Goal: Task Accomplishment & Management: Complete application form

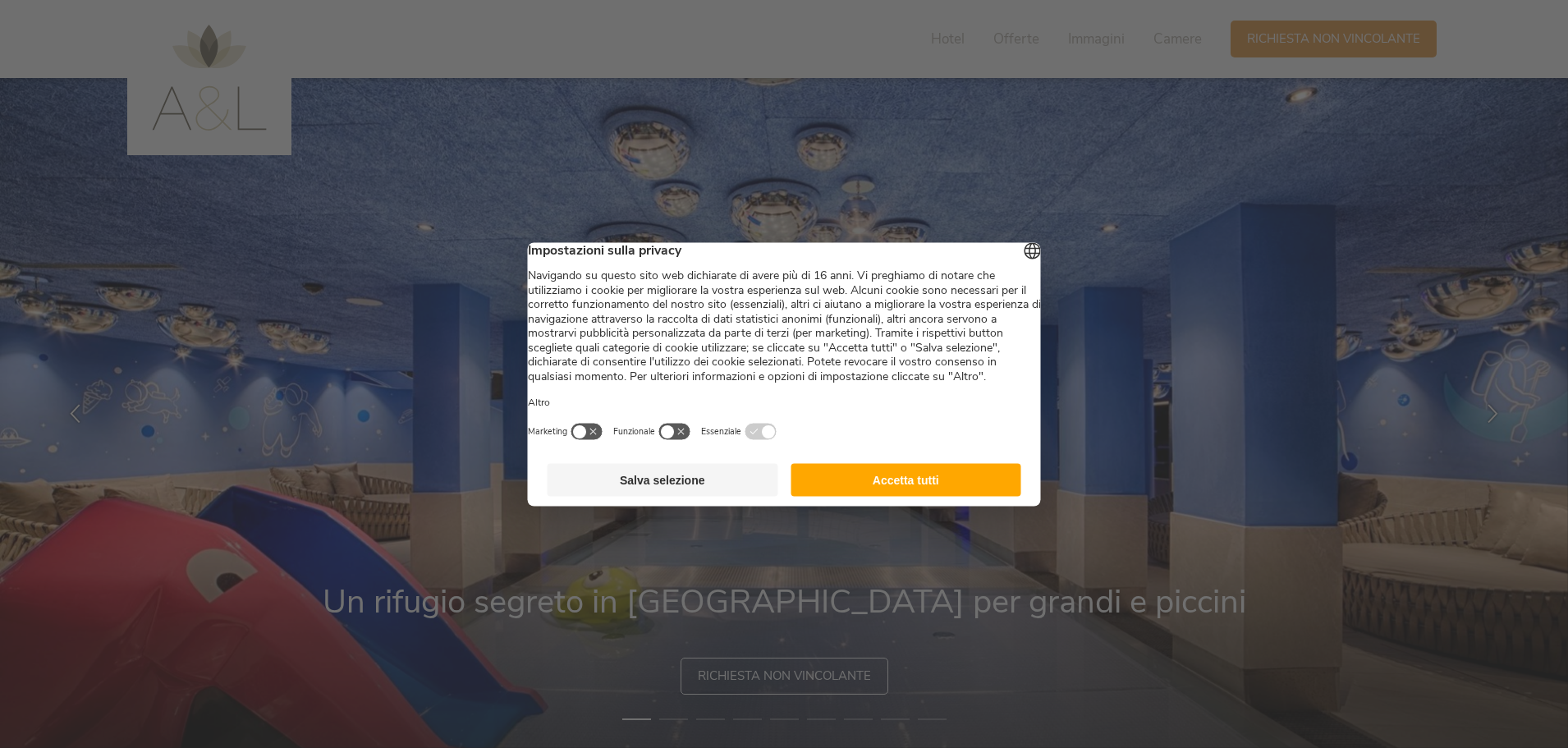
click at [892, 496] on button "Accetta tutti" at bounding box center [906, 479] width 231 height 33
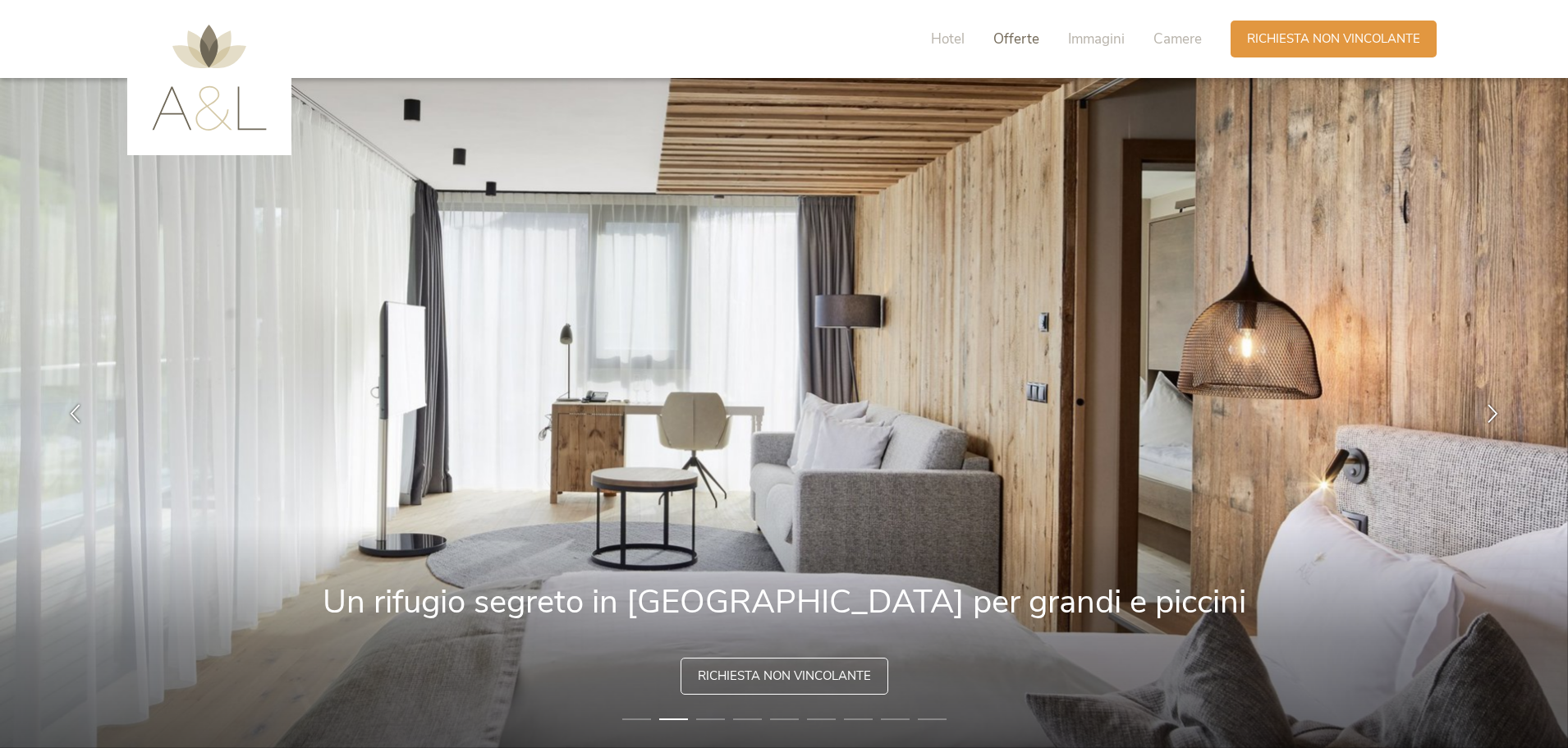
click at [1005, 40] on span "Offerte" at bounding box center [1016, 39] width 46 height 19
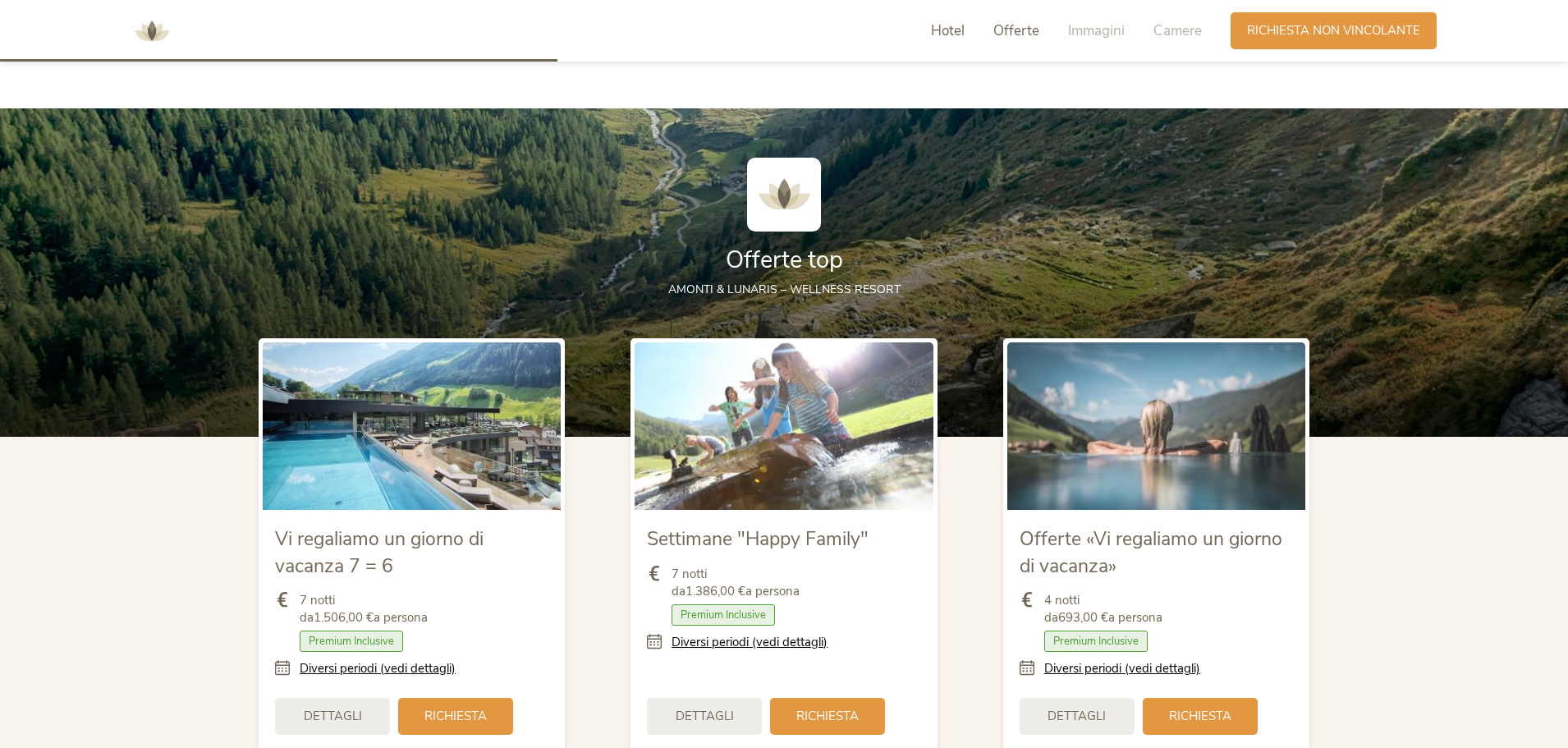
scroll to position [1779, 0]
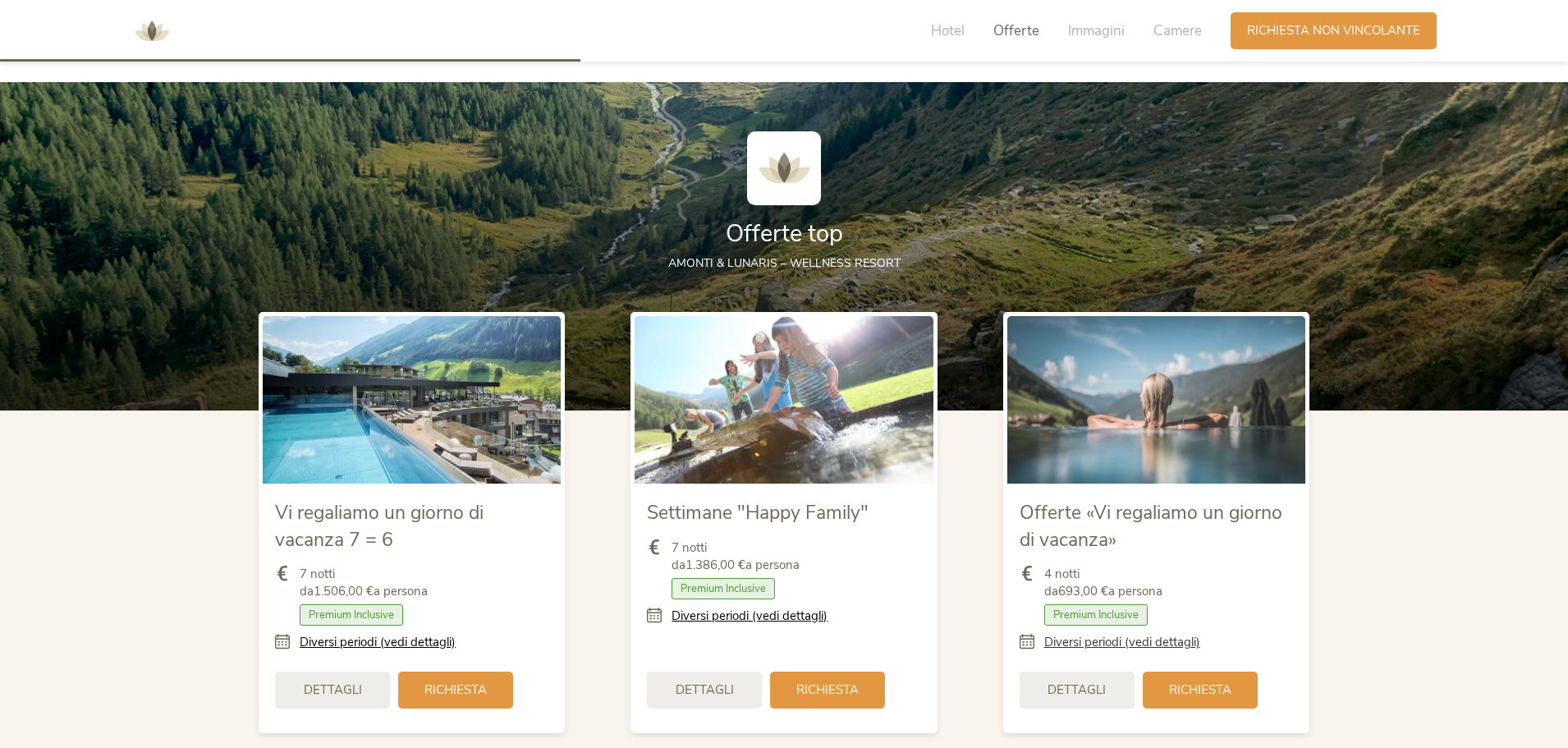
click at [1150, 639] on link "Diversi periodi (vedi dettagli)" at bounding box center [1122, 642] width 156 height 17
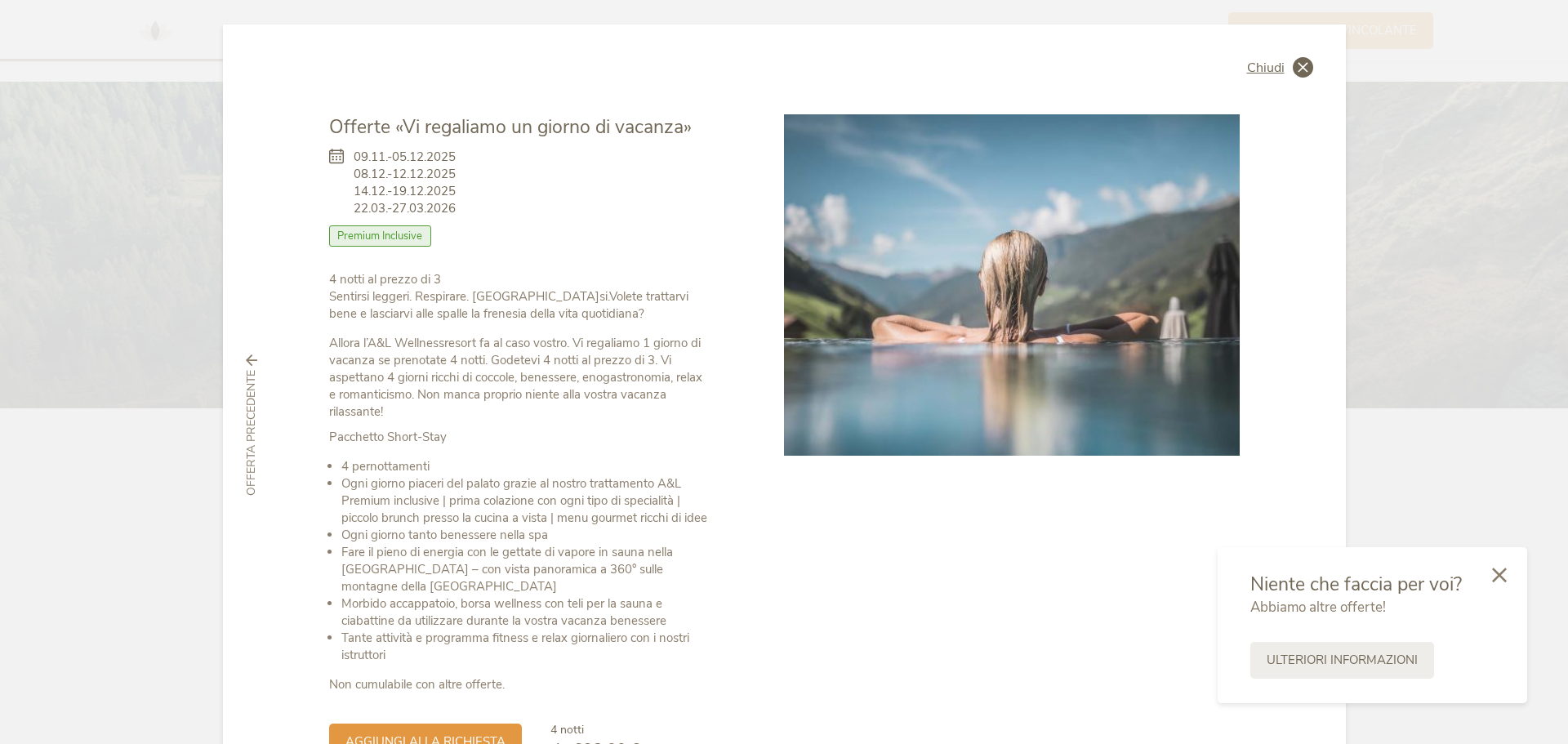
click at [1279, 65] on span "Chiudi" at bounding box center [1265, 68] width 38 height 13
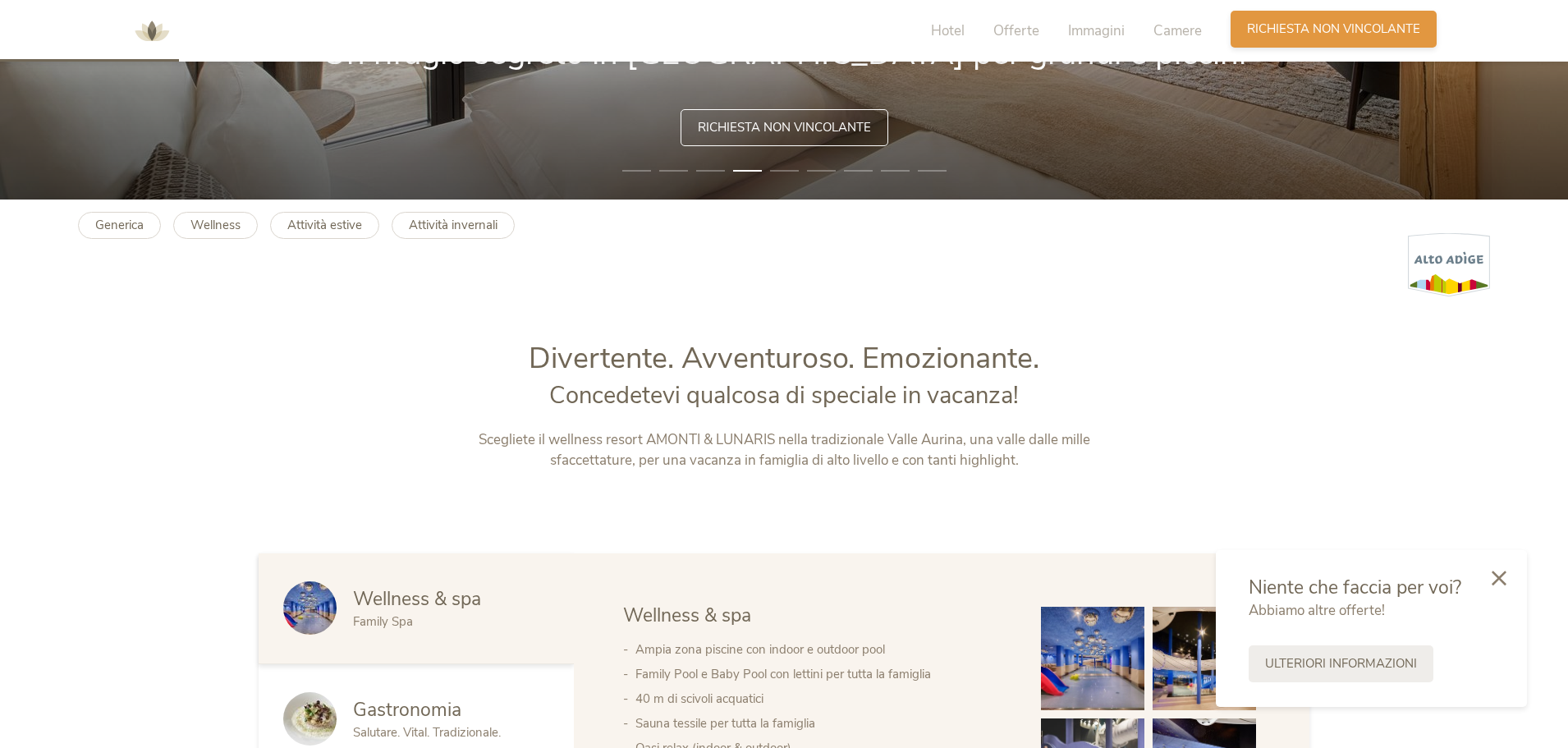
click at [1274, 17] on div "Richiesta [PERSON_NAME] non vincolante" at bounding box center [1333, 30] width 206 height 37
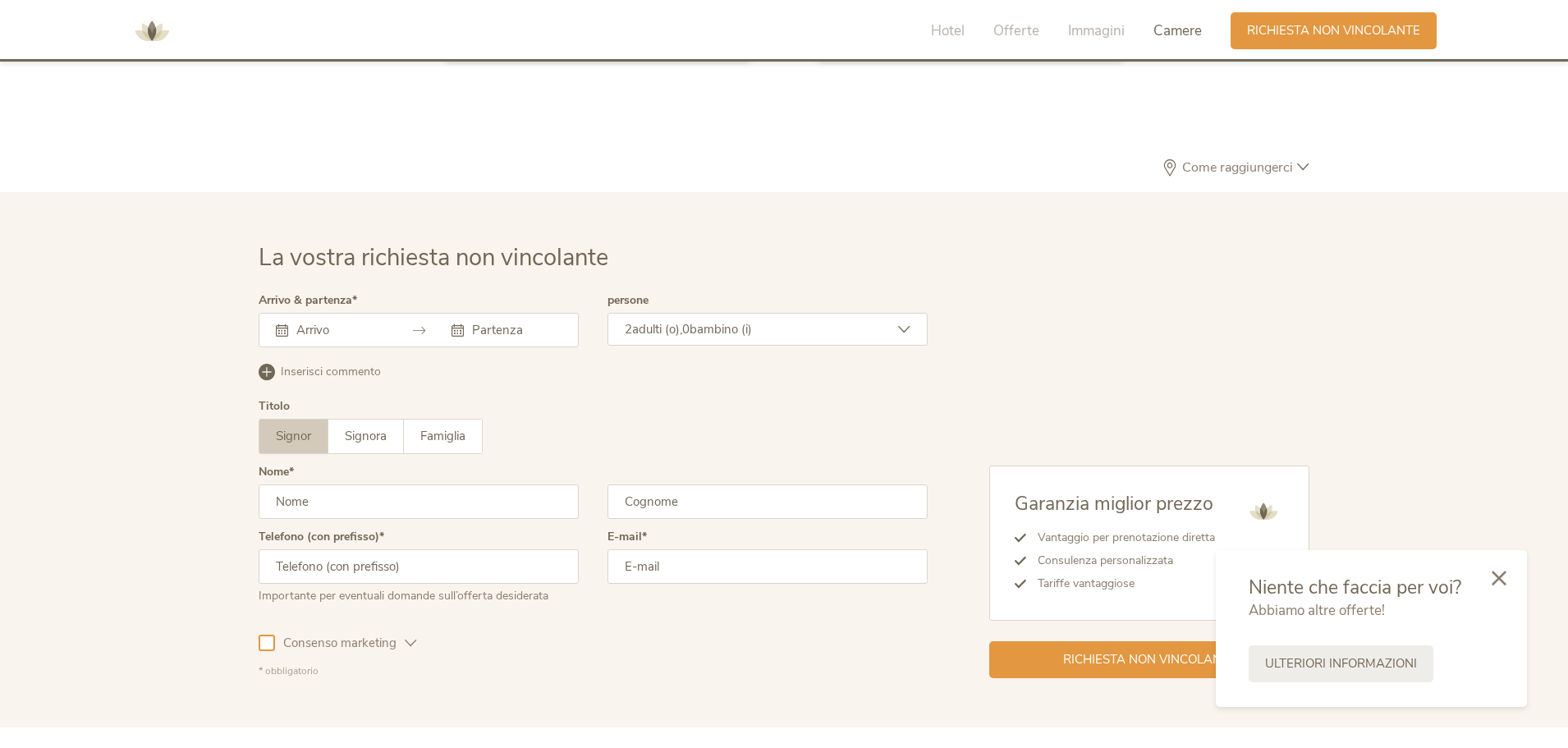
scroll to position [4807, 0]
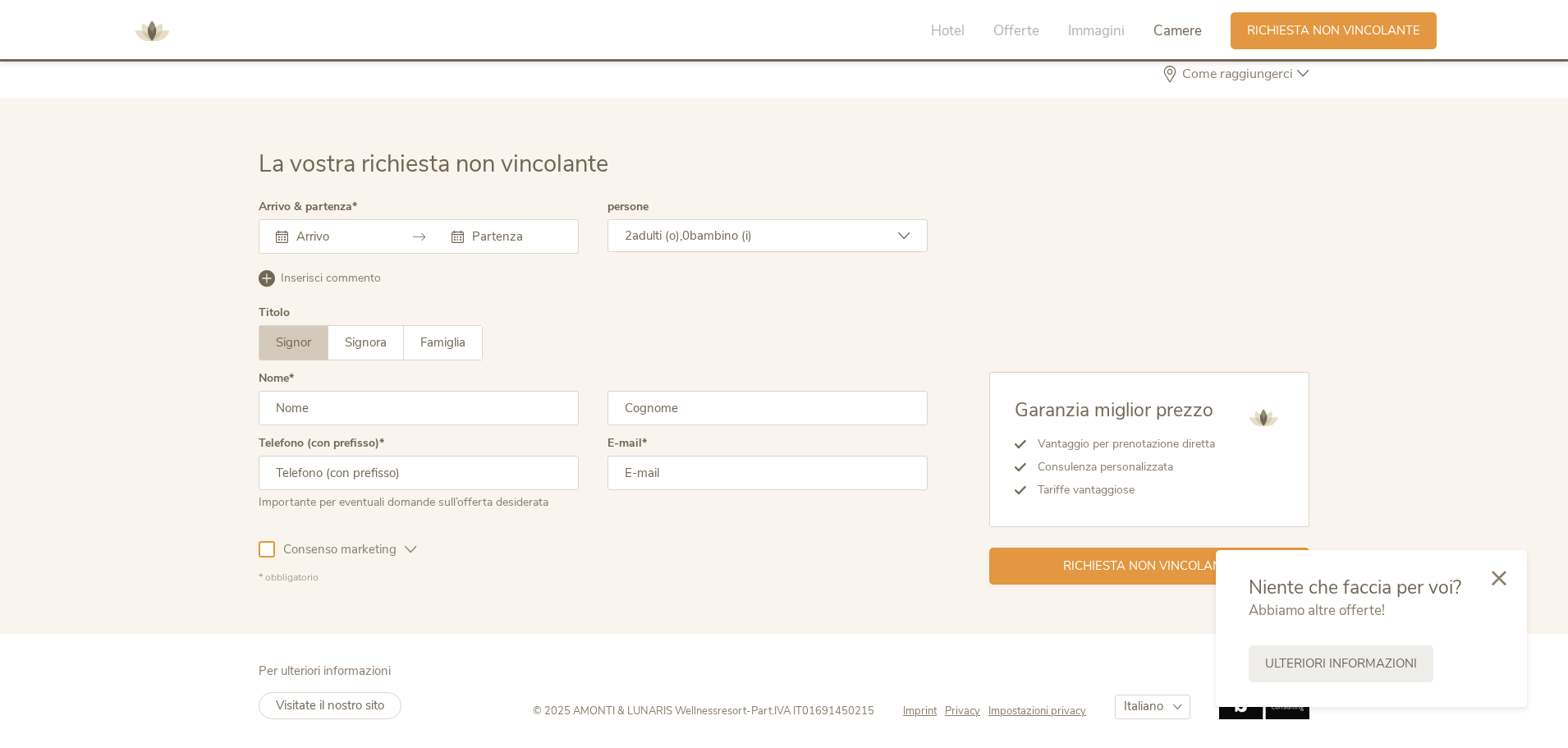
click at [311, 224] on div at bounding box center [419, 236] width 320 height 35
click at [309, 232] on input "text" at bounding box center [339, 235] width 93 height 16
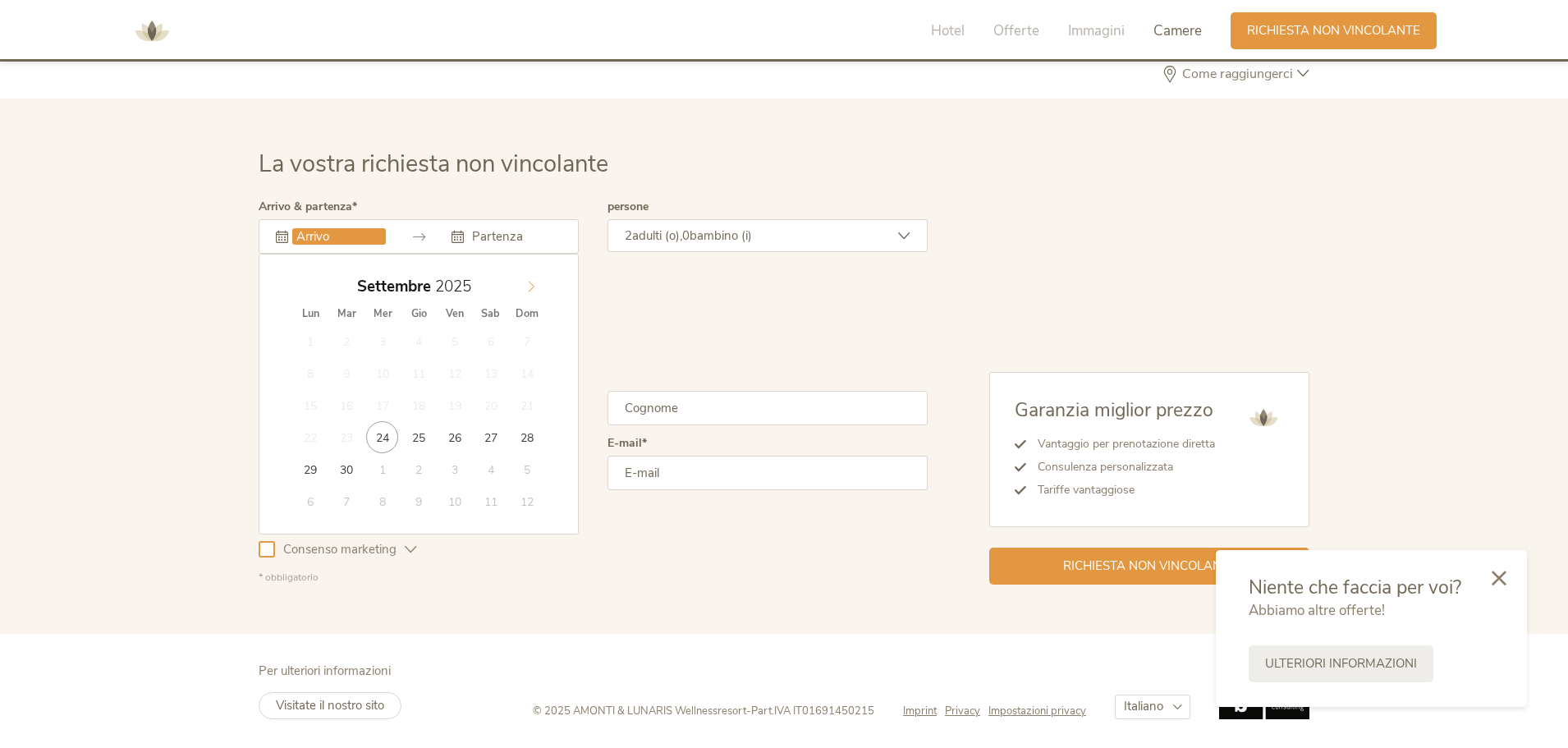
click at [539, 284] on span at bounding box center [531, 282] width 28 height 23
type input "2026"
click at [539, 284] on span at bounding box center [531, 282] width 28 height 23
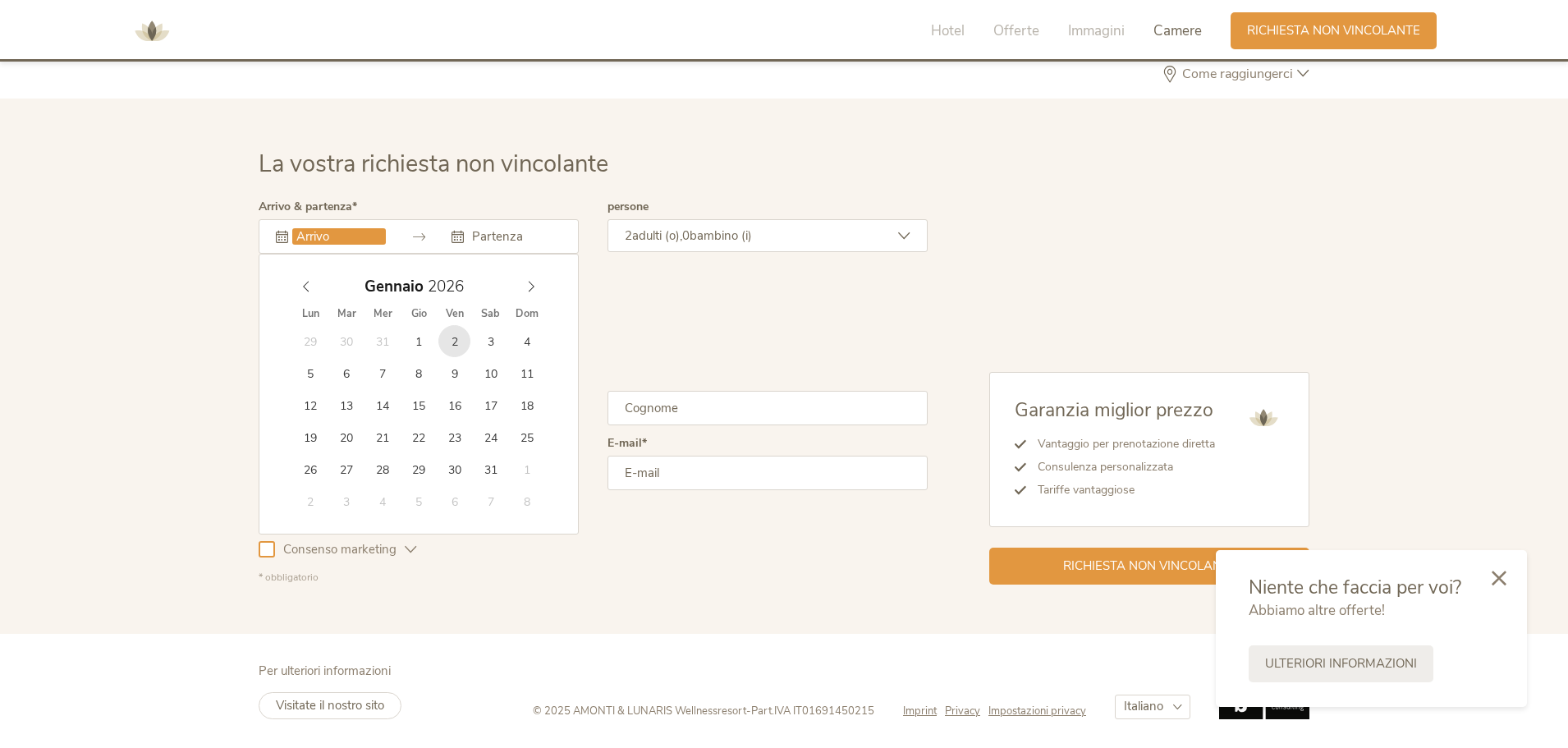
type input "[DATE]"
type input "2026"
type input "[DATE]"
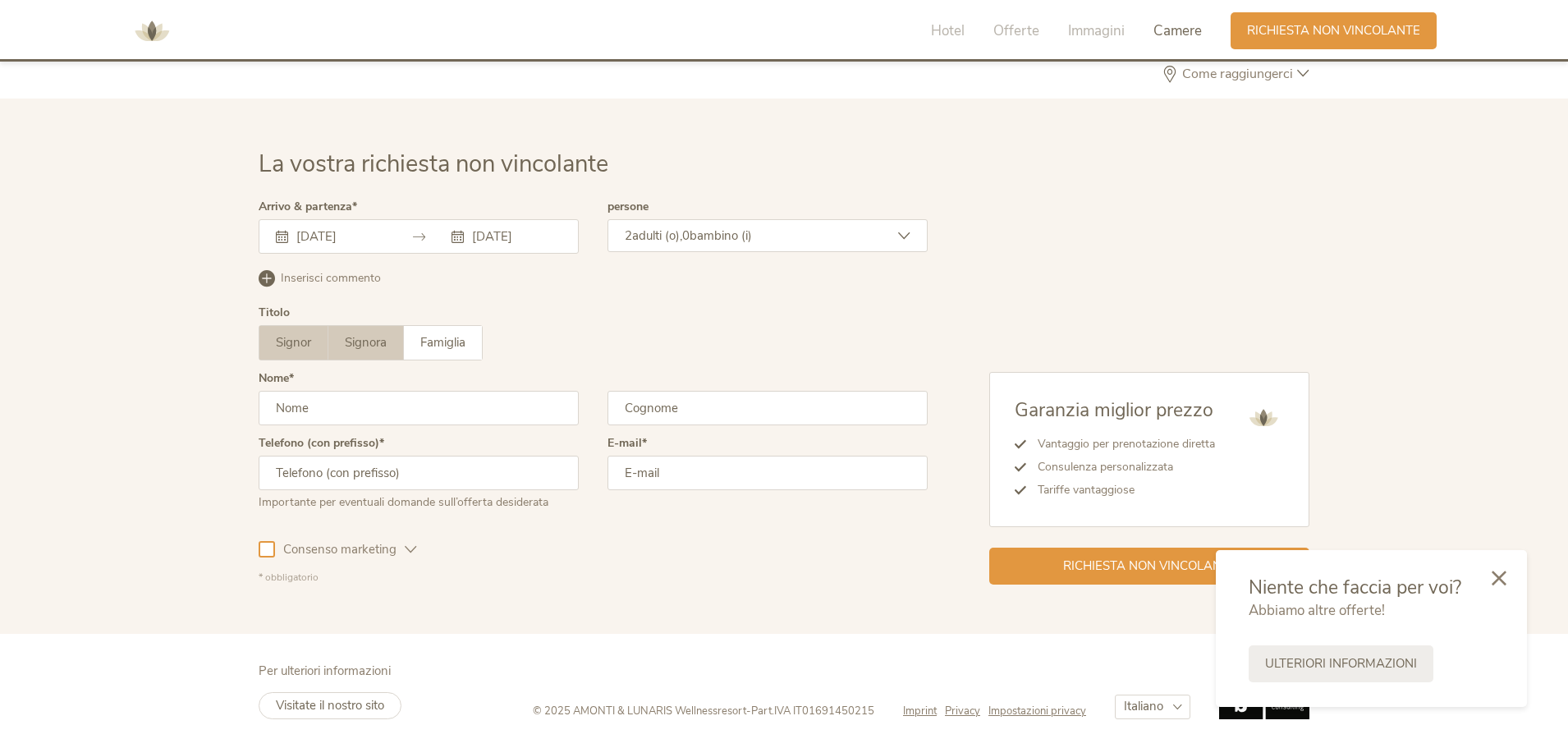
click at [386, 344] on span "Signora" at bounding box center [365, 341] width 42 height 16
click at [386, 408] on input "text" at bounding box center [419, 407] width 320 height 35
type input "[PERSON_NAME]"
type input "Invincibile"
type input "[PHONE_NUMBER]"
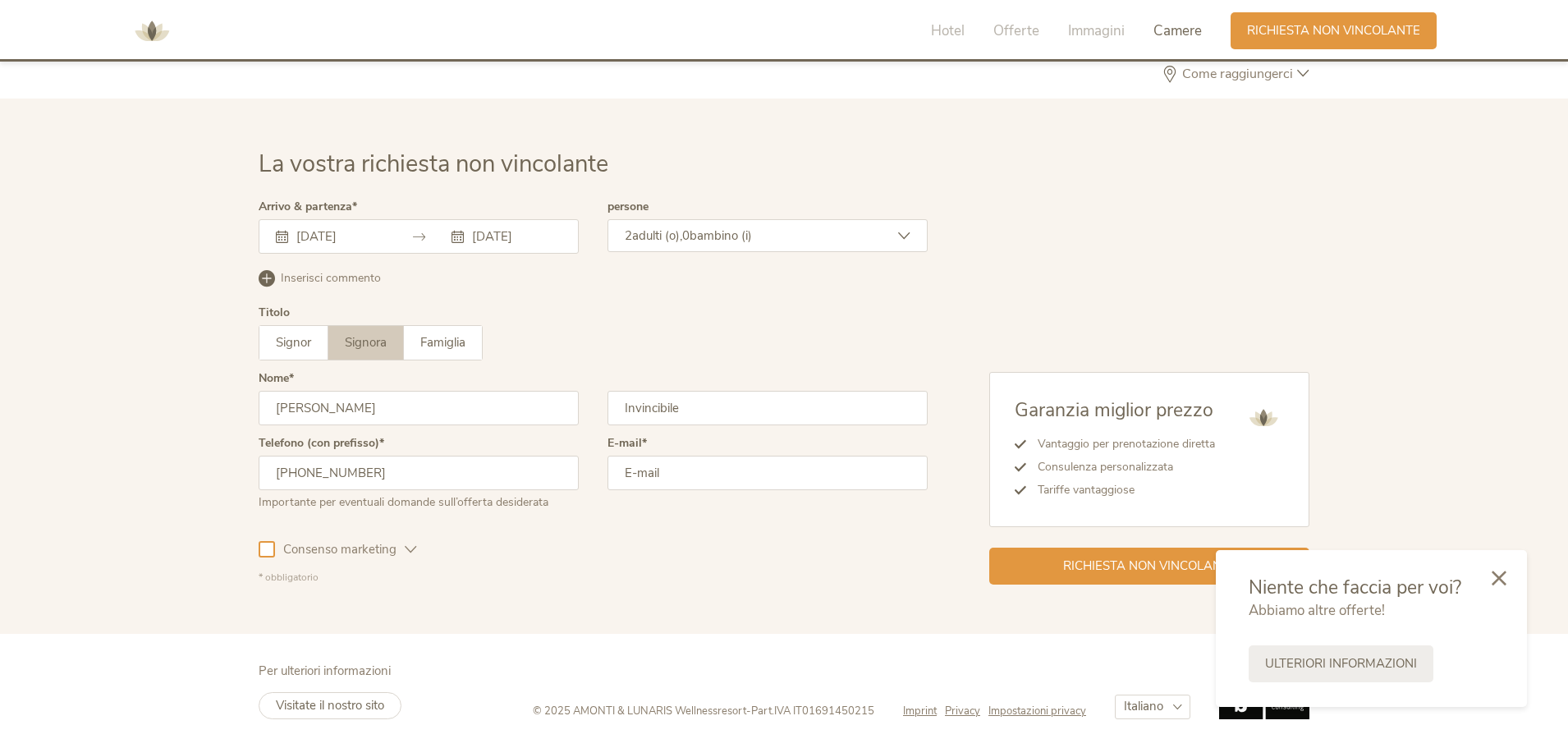
click at [673, 473] on input "email" at bounding box center [768, 473] width 320 height 35
type input "[EMAIL_ADDRESS][DOMAIN_NAME]"
click at [1122, 565] on span "Richiesta non vincolante" at bounding box center [1150, 564] width 173 height 17
